Goal: Check status: Check status

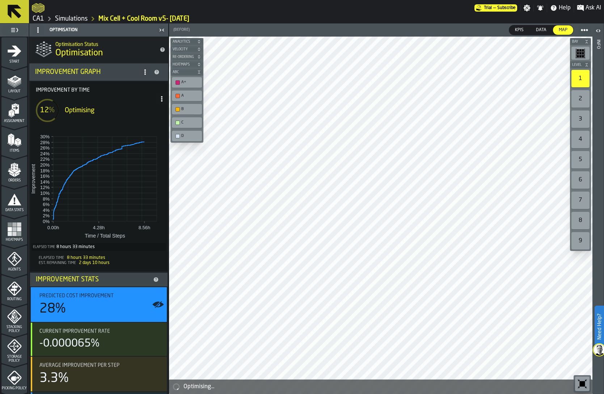
scroll to position [108, 0]
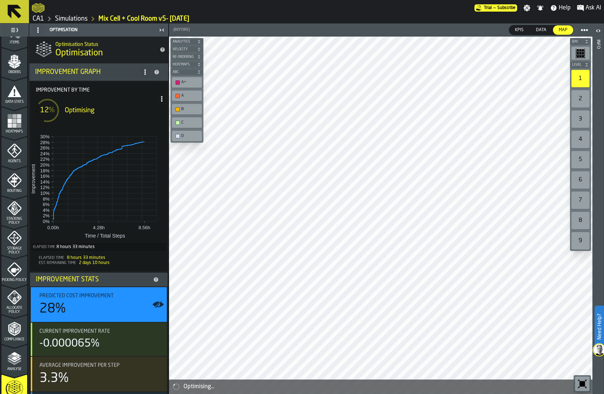
click at [35, 20] on link "CA1" at bounding box center [39, 19] width 12 height 8
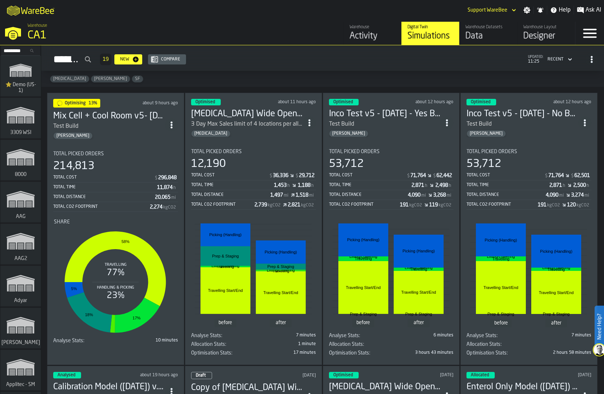
click at [223, 166] on div "12,190" at bounding box center [208, 163] width 35 height 13
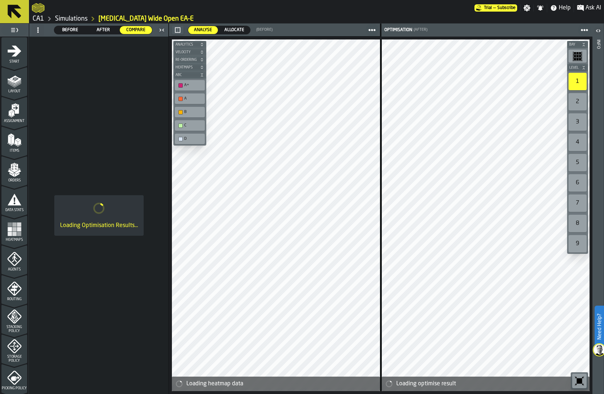
click at [71, 118] on div "Loading Optimisation Results..." at bounding box center [98, 215] width 139 height 357
